Goal: Task Accomplishment & Management: Manage account settings

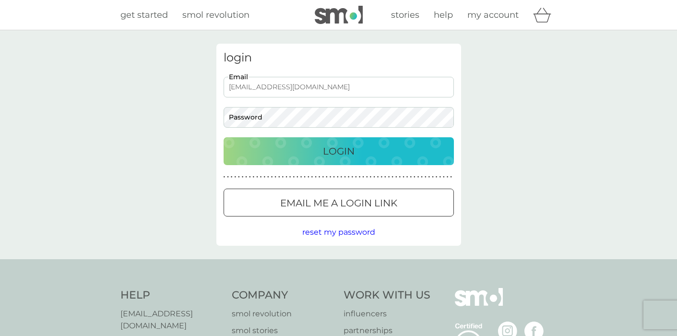
type input "[EMAIL_ADDRESS][DOMAIN_NAME]"
click at [360, 169] on div "login [EMAIL_ADDRESS][DOMAIN_NAME] Email Password Login ● ● ● ● ● ● ● ● ● ● ● ●…" at bounding box center [339, 145] width 245 height 202
click at [354, 202] on div at bounding box center [339, 203] width 35 height 10
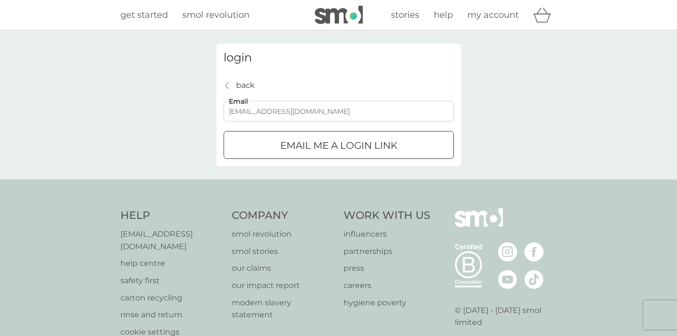
type input "[EMAIL_ADDRESS][DOMAIN_NAME]"
click at [314, 150] on p "Email me a login link" at bounding box center [338, 145] width 117 height 15
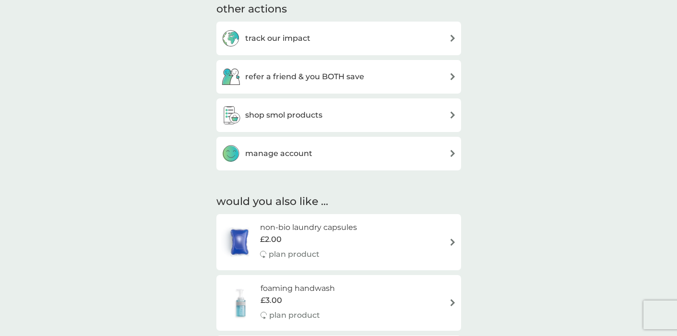
scroll to position [350, 0]
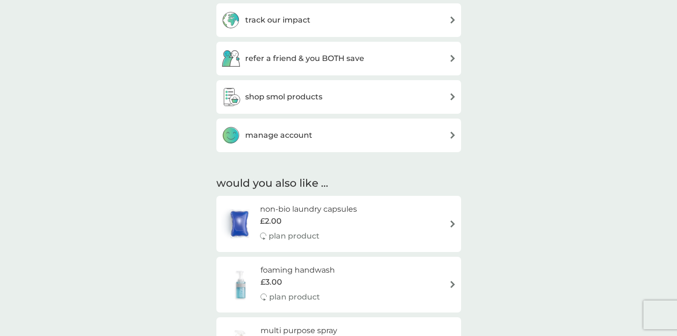
click at [394, 136] on div "manage account" at bounding box center [338, 135] width 235 height 19
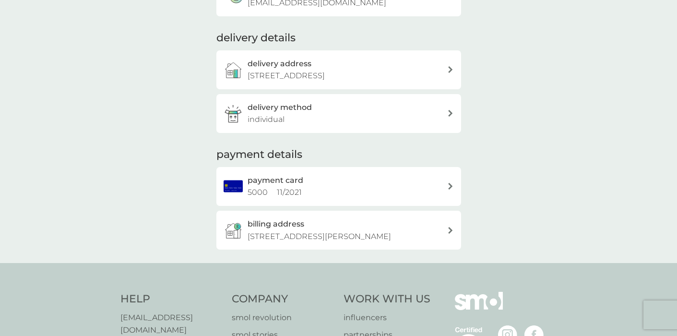
scroll to position [122, 0]
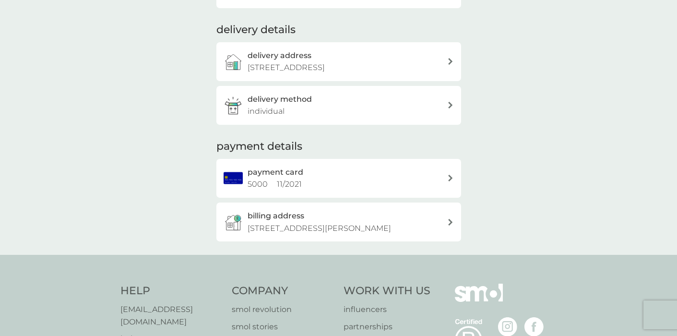
click at [449, 219] on icon at bounding box center [450, 222] width 5 height 7
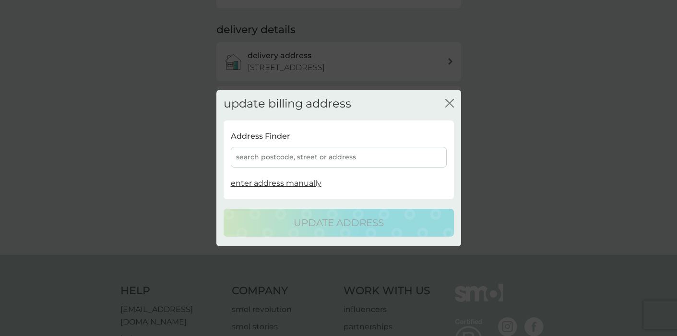
click at [355, 158] on div "search postcode, street or address" at bounding box center [339, 157] width 216 height 21
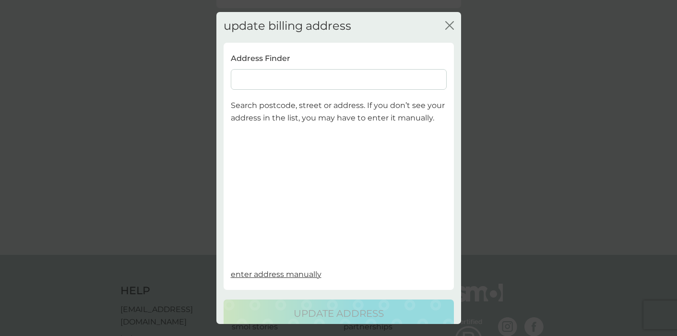
click at [338, 79] on input at bounding box center [339, 79] width 216 height 21
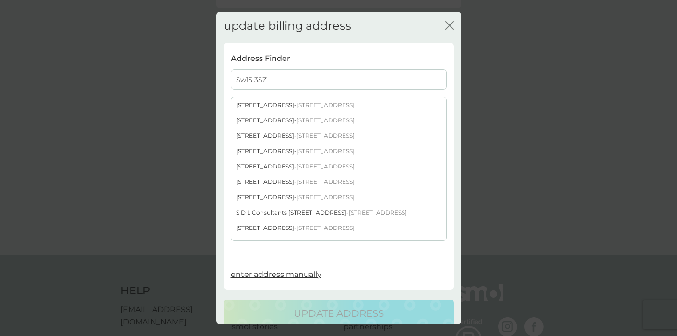
type input "Sw15 3SZ"
click at [309, 195] on span "London SW15 3SZ" at bounding box center [326, 196] width 58 height 7
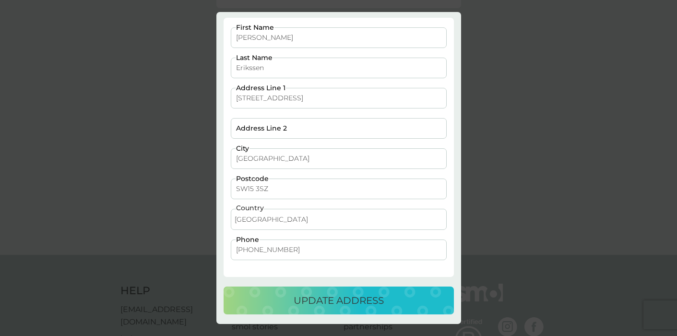
scroll to position [24, 0]
click at [338, 301] on p "update address" at bounding box center [339, 300] width 90 height 15
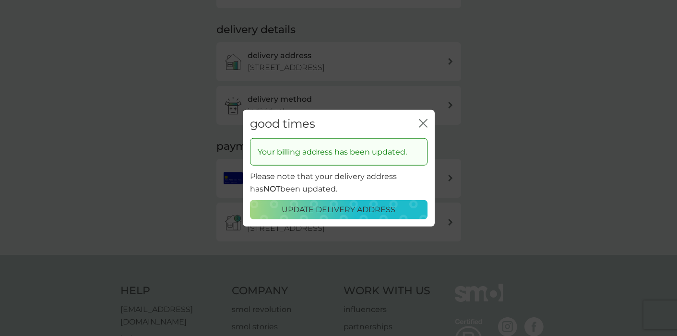
click at [424, 122] on icon "close" at bounding box center [423, 123] width 9 height 9
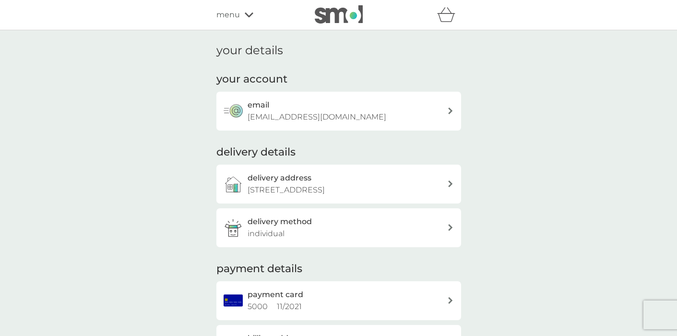
click at [223, 11] on span "menu" at bounding box center [229, 15] width 24 height 12
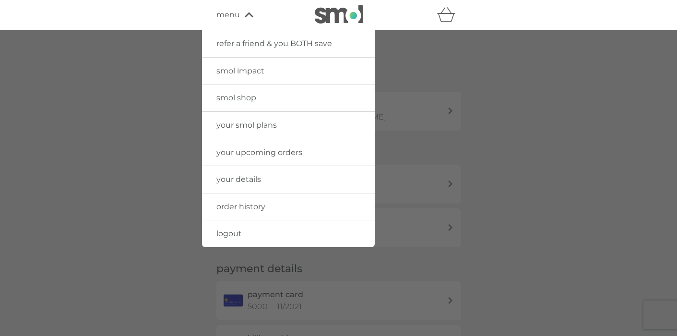
click at [239, 123] on span "your smol plans" at bounding box center [247, 125] width 60 height 9
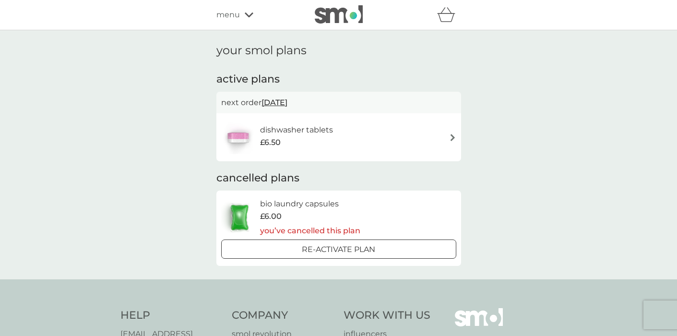
click at [239, 16] on span "menu" at bounding box center [229, 15] width 24 height 12
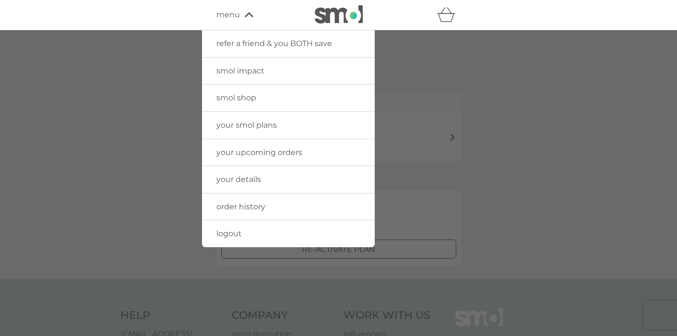
click at [246, 152] on span "your upcoming orders" at bounding box center [260, 152] width 86 height 9
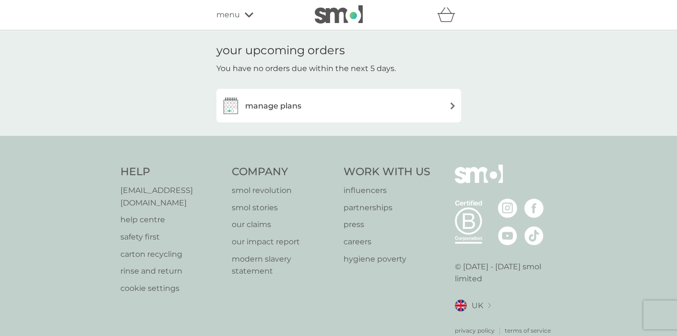
click at [287, 100] on h3 "manage plans" at bounding box center [273, 106] width 56 height 12
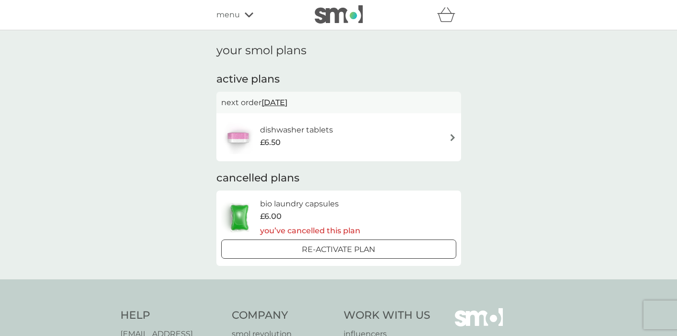
click at [288, 102] on span "23 Oct 2025" at bounding box center [275, 102] width 26 height 19
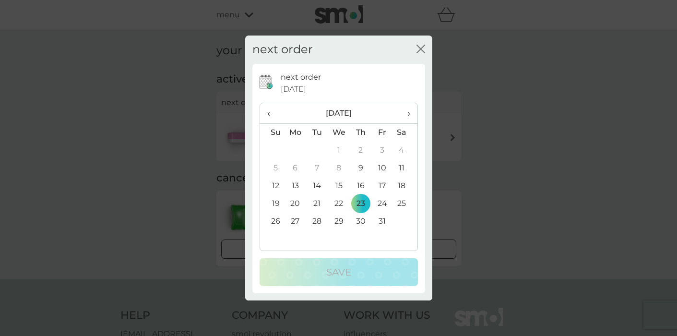
click at [407, 113] on span "›" at bounding box center [405, 113] width 10 height 20
click at [338, 186] on td "12" at bounding box center [339, 186] width 22 height 18
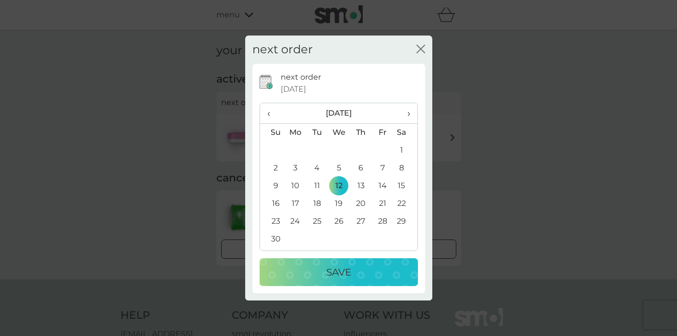
click at [338, 261] on button "Save" at bounding box center [339, 272] width 158 height 28
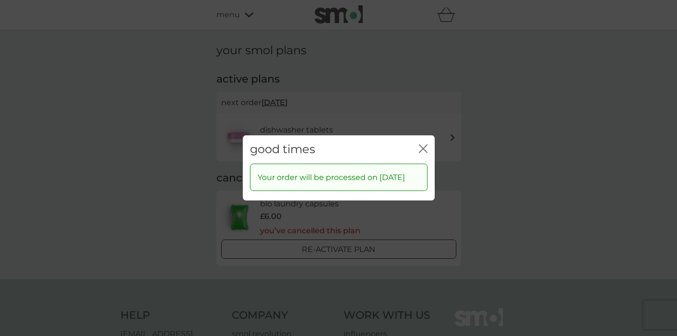
click at [424, 145] on icon "close" at bounding box center [423, 149] width 9 height 9
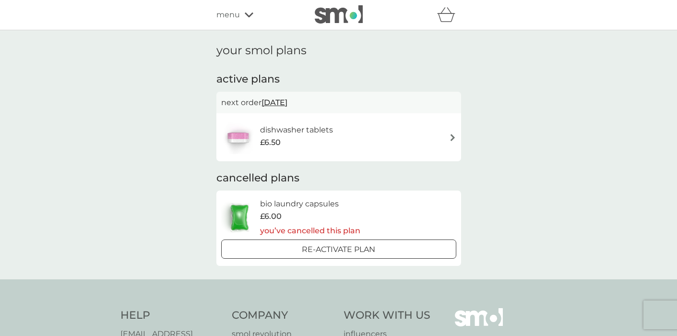
click at [246, 16] on icon at bounding box center [249, 15] width 9 height 6
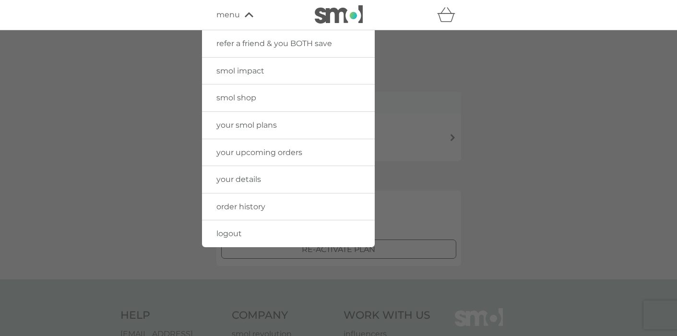
click at [229, 238] on link "logout" at bounding box center [288, 233] width 173 height 27
